Goal: Task Accomplishment & Management: Use online tool/utility

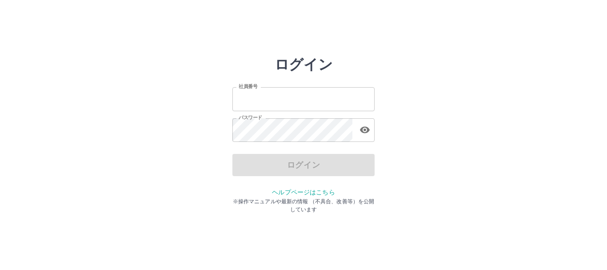
type input "*******"
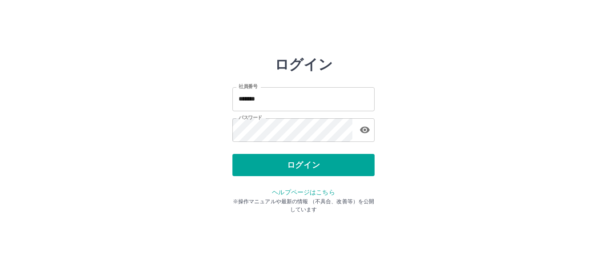
click at [263, 171] on div "ログイン" at bounding box center [303, 165] width 142 height 22
click at [263, 171] on button "ログイン" at bounding box center [303, 165] width 142 height 22
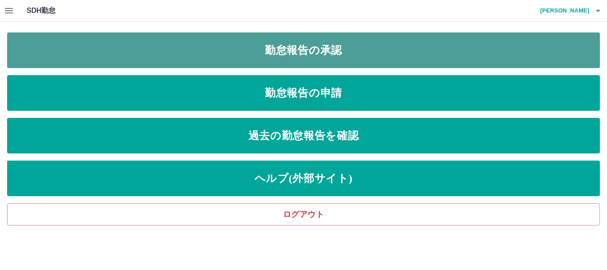
click at [295, 57] on link "勤怠報告の承認" at bounding box center [303, 50] width 593 height 36
